Goal: Find specific page/section

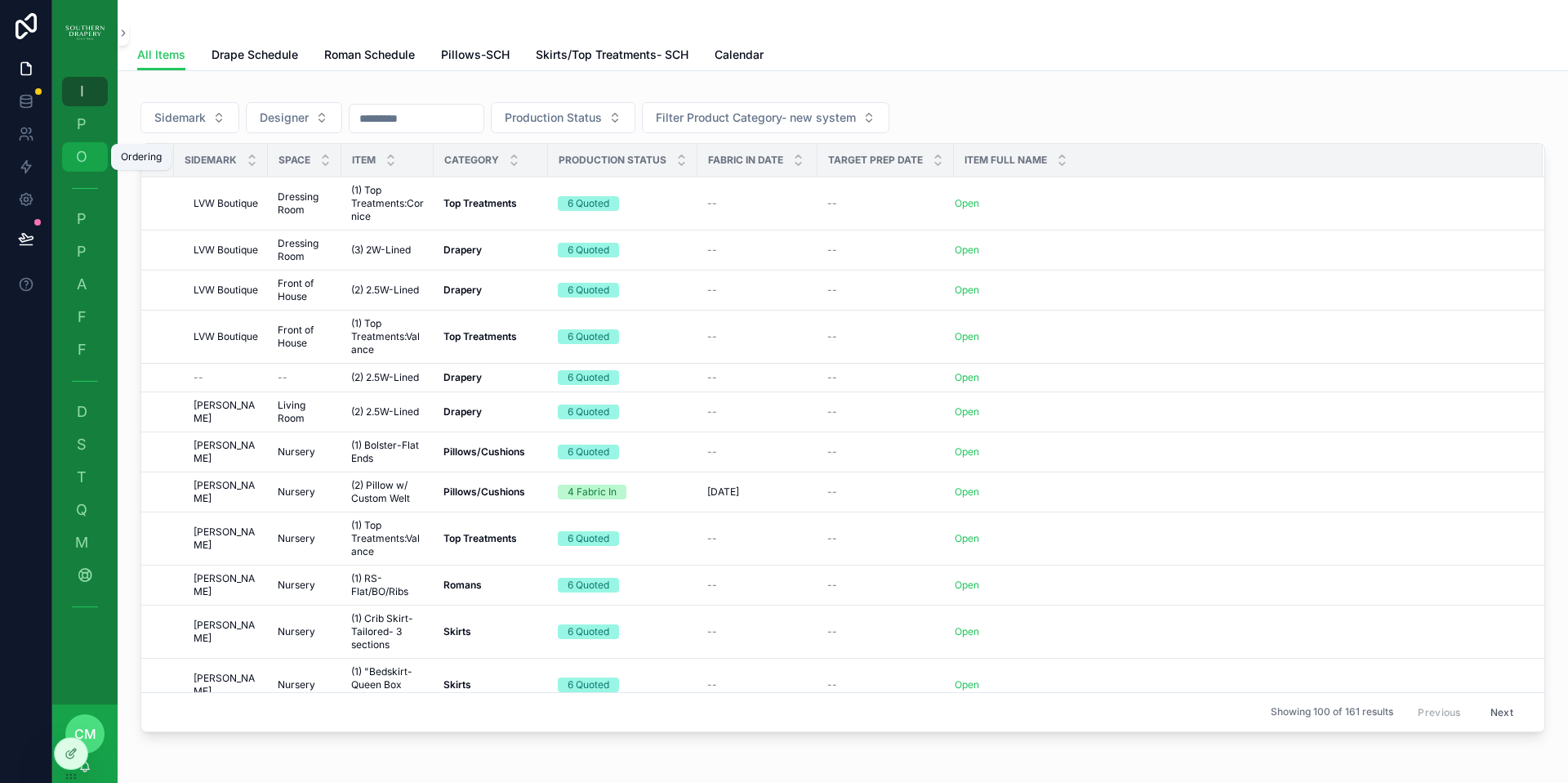
click at [83, 171] on link "O Ordering" at bounding box center [85, 157] width 46 height 30
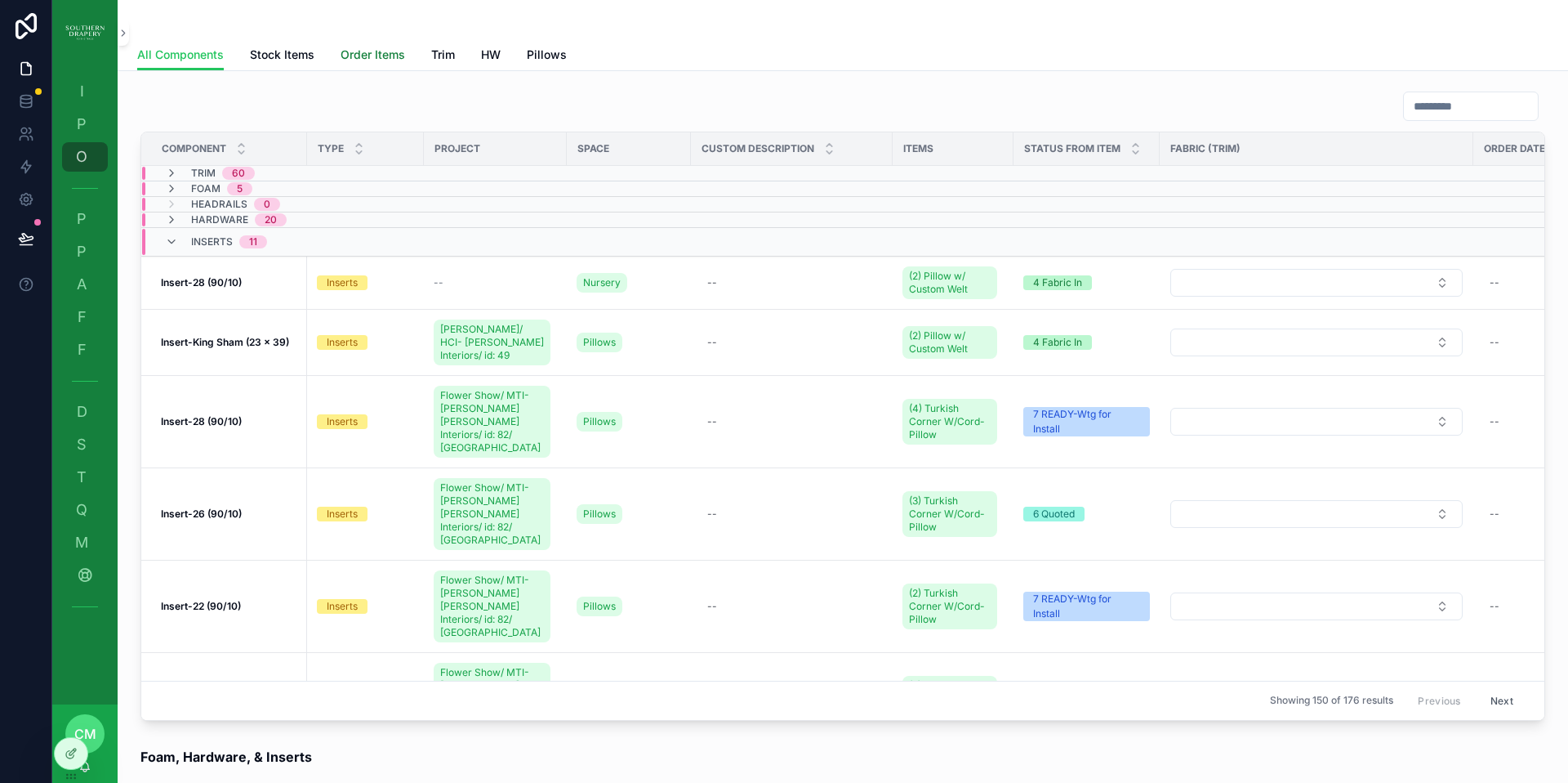
click at [378, 54] on span "Order Items" at bounding box center [373, 54] width 65 height 16
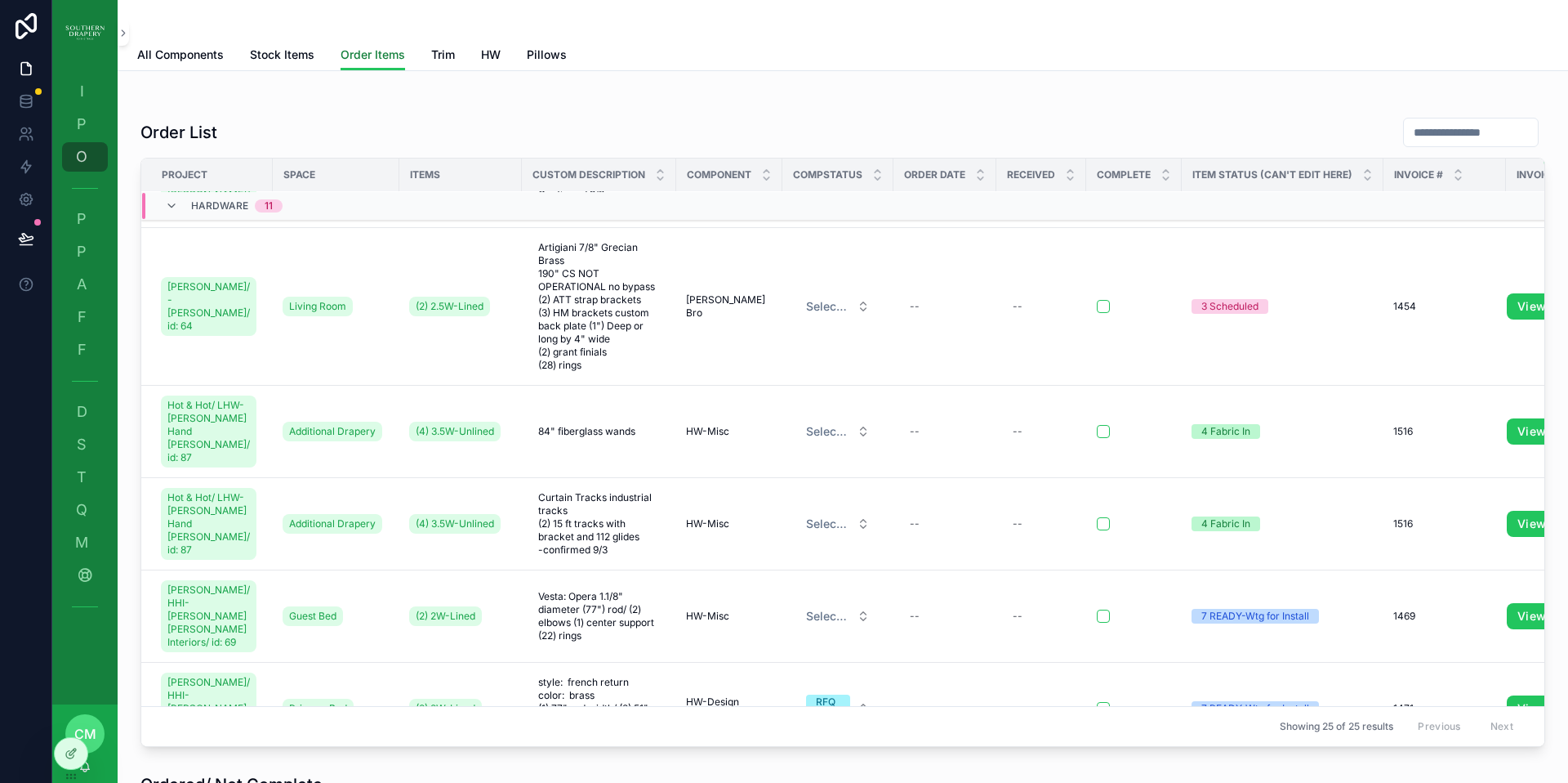
scroll to position [562, 0]
